Goal: Book appointment/travel/reservation

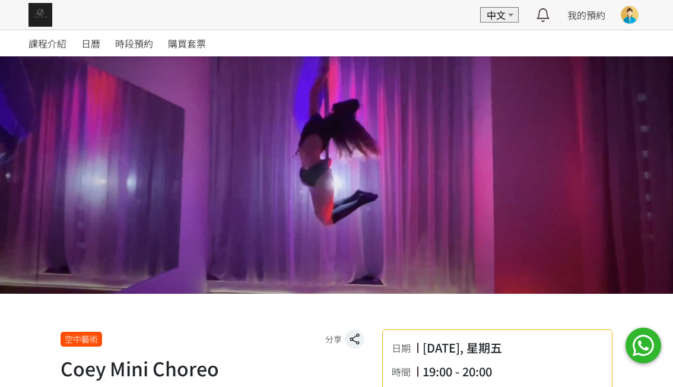
scroll to position [356, 0]
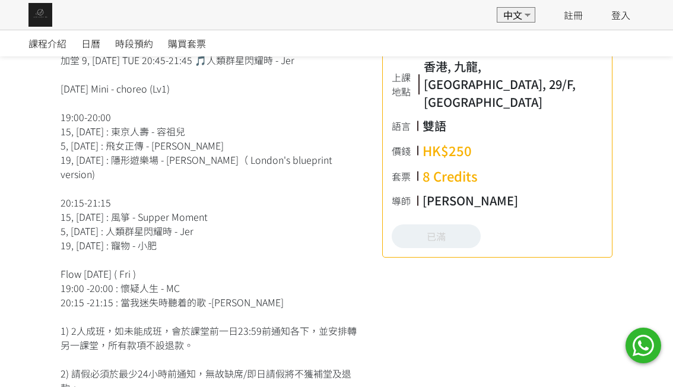
scroll to position [356, 0]
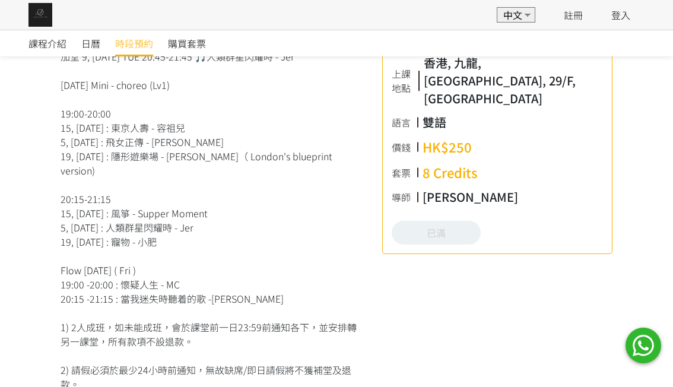
click at [138, 37] on span "時段預約" at bounding box center [134, 43] width 38 height 14
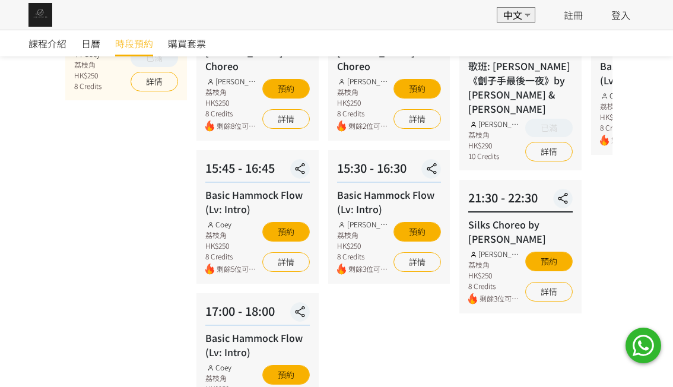
scroll to position [396, 0]
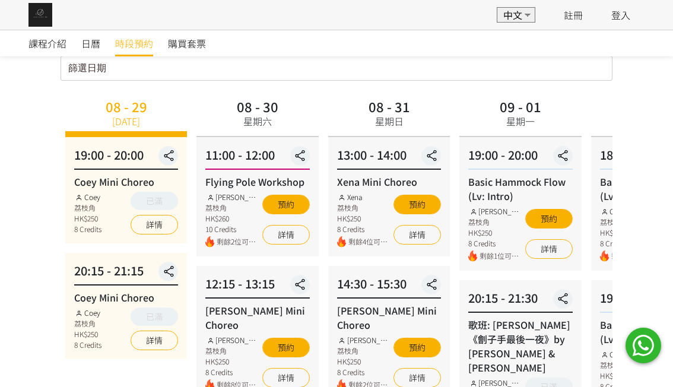
scroll to position [40, 0]
